Goal: Navigation & Orientation: Find specific page/section

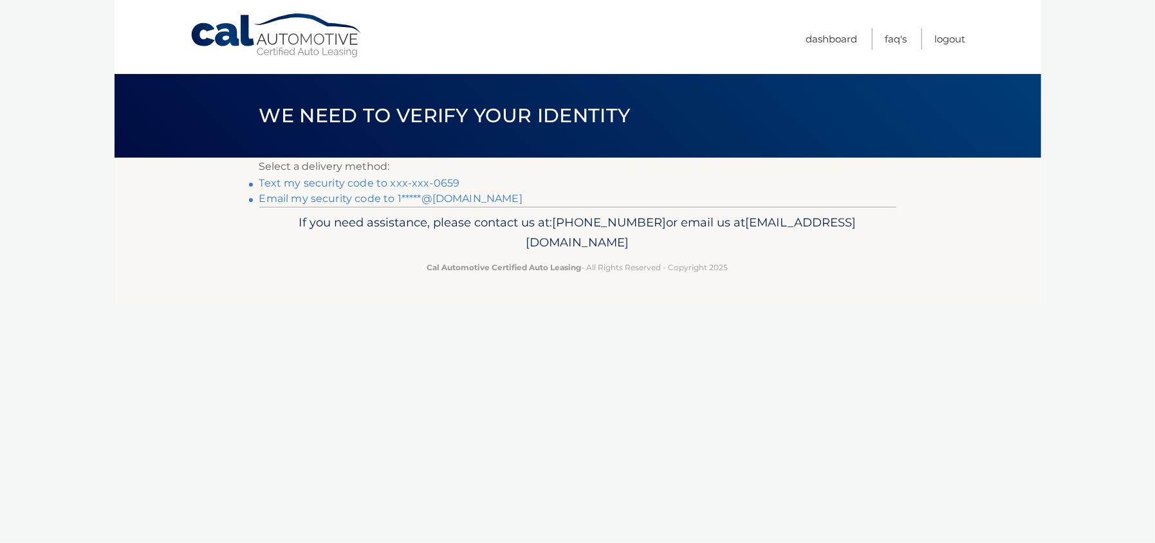
click at [405, 187] on link "Text my security code to xxx-xxx-0659" at bounding box center [359, 183] width 201 height 12
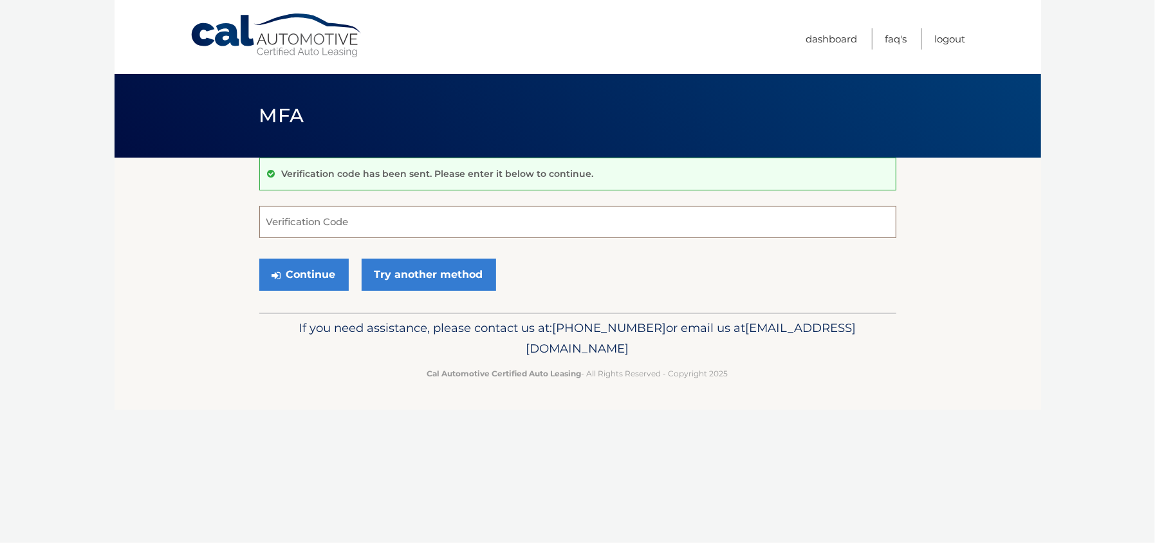
click at [410, 226] on input "Verification Code" at bounding box center [577, 222] width 637 height 32
type input "741922"
click at [259, 259] on button "Continue" at bounding box center [303, 275] width 89 height 32
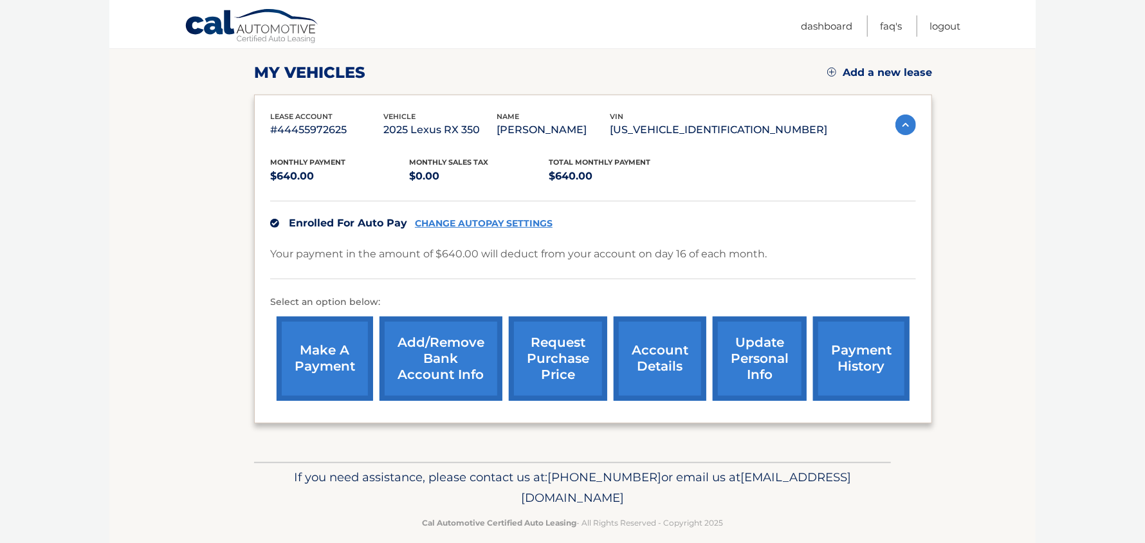
scroll to position [187, 0]
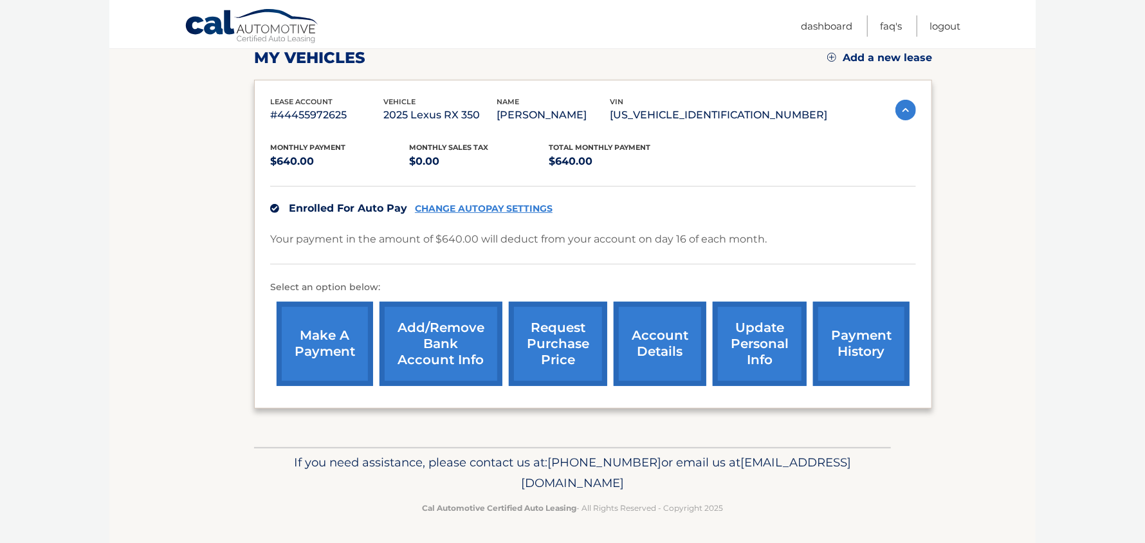
drag, startPoint x: 461, startPoint y: 475, endPoint x: 687, endPoint y: 485, distance: 226.0
click at [687, 485] on p "If you need assistance, please contact us at: 609-807-3200 or email us at Custo…" at bounding box center [572, 472] width 620 height 41
copy span "[EMAIL_ADDRESS][DOMAIN_NAME]"
